Goal: Browse casually

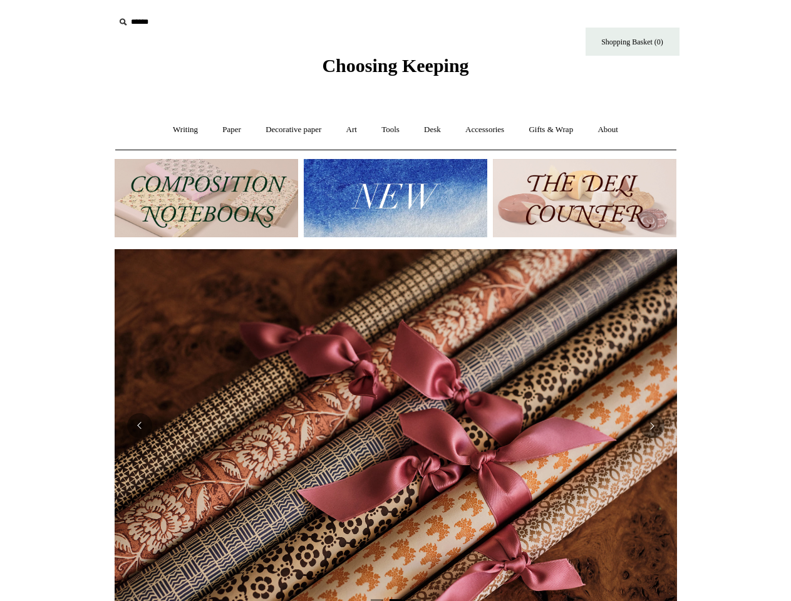
scroll to position [0, 563]
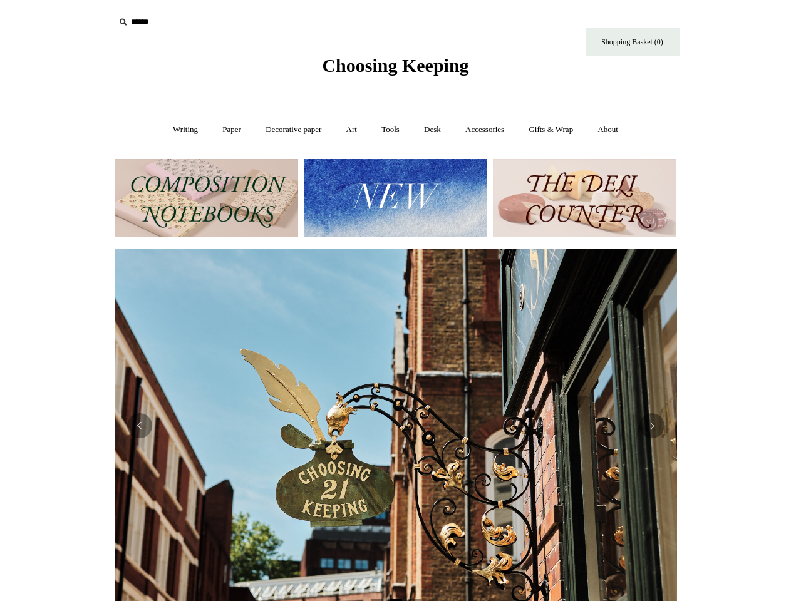
click at [396, 301] on img at bounding box center [396, 425] width 563 height 353
click at [192, 22] on input "text" at bounding box center [192, 22] width 154 height 23
click at [395, 198] on img at bounding box center [396, 198] width 184 height 78
click at [396, 420] on img at bounding box center [396, 425] width 563 height 353
click at [57, 420] on html "Menu Choosing Keeping * Shipping Information Shopping Basket (0) * ⤺ + +" at bounding box center [395, 527] width 791 height 1055
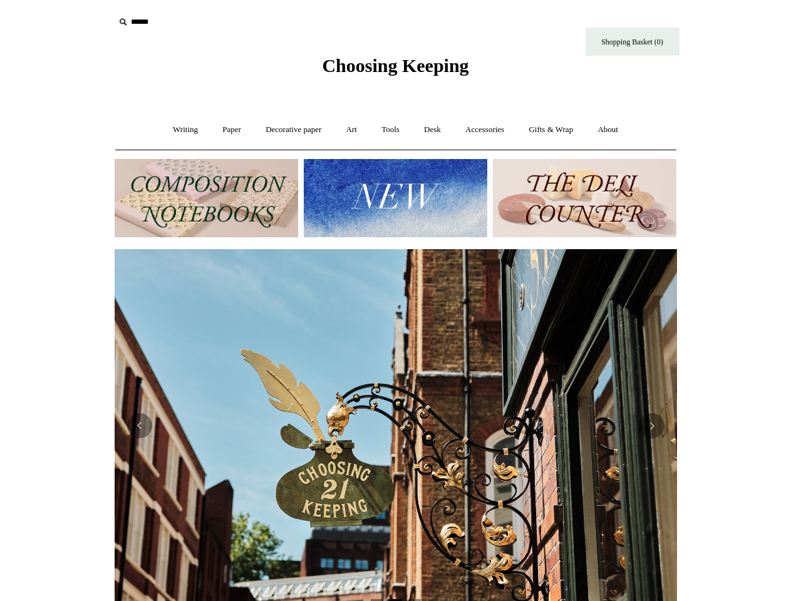
click at [57, 406] on html "Menu Choosing Keeping * Shipping Information Shopping Basket (0) * ⤺ + +" at bounding box center [395, 527] width 791 height 1055
click at [396, 425] on img at bounding box center [396, 425] width 563 height 353
click at [140, 426] on button "Previous" at bounding box center [139, 425] width 25 height 25
click at [652, 426] on button "Next" at bounding box center [652, 425] width 25 height 25
